Goal: Navigation & Orientation: Find specific page/section

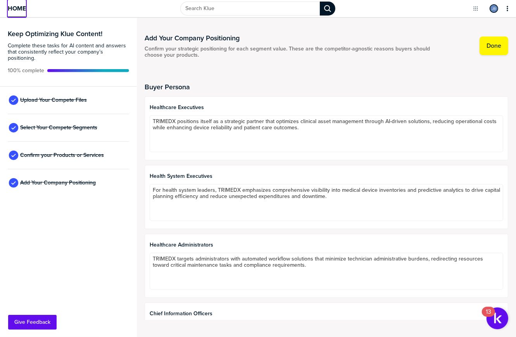
click at [12, 5] on span "Home" at bounding box center [17, 8] width 18 height 7
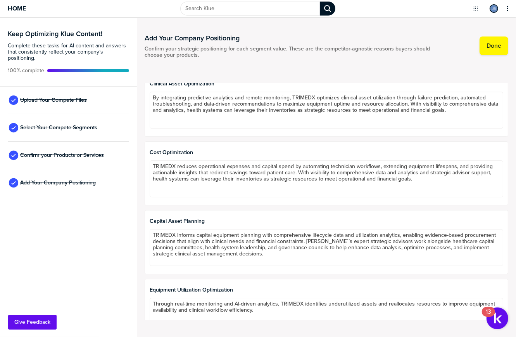
scroll to position [1044, 0]
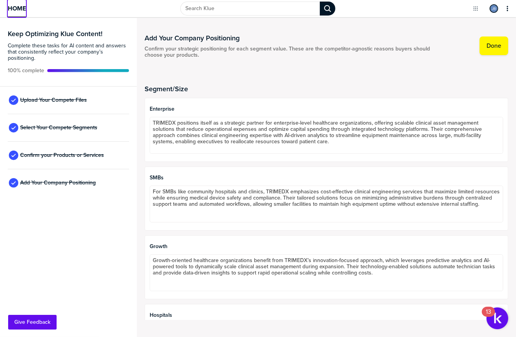
click at [19, 11] on span "Home" at bounding box center [17, 8] width 18 height 7
